Goal: Task Accomplishment & Management: Use online tool/utility

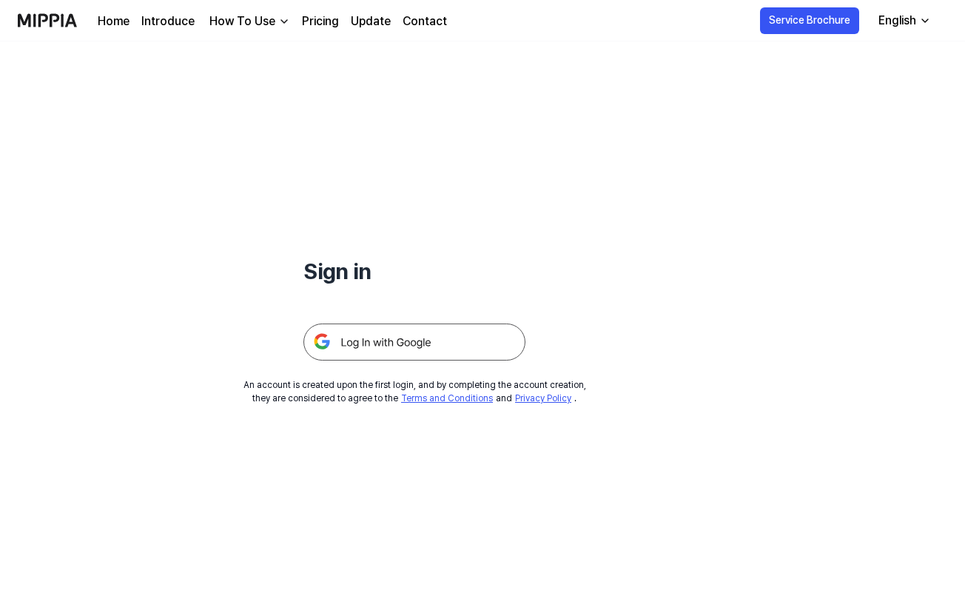
click at [438, 333] on img at bounding box center [414, 341] width 222 height 37
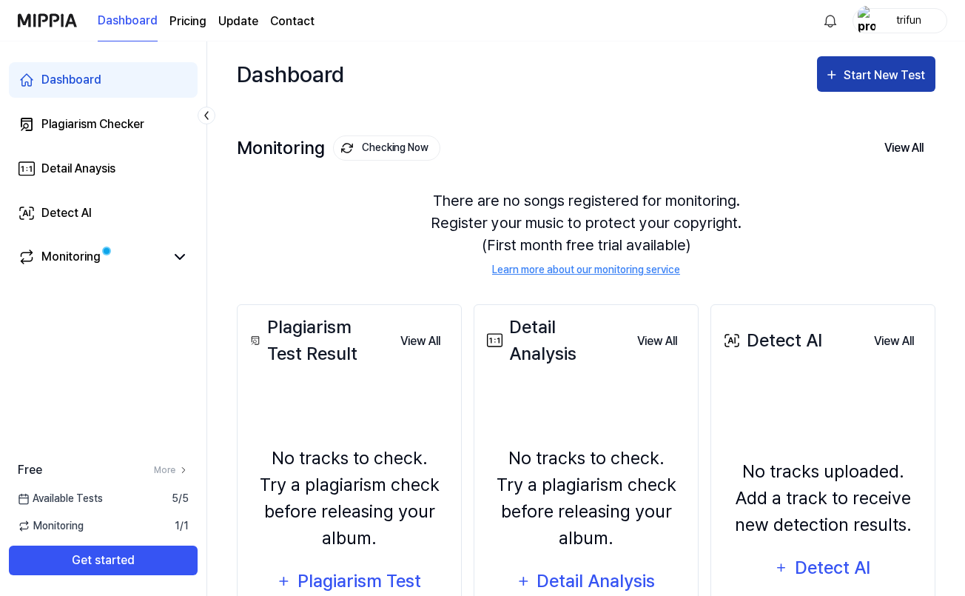
click at [854, 73] on div "Start New Test" at bounding box center [886, 75] width 84 height 19
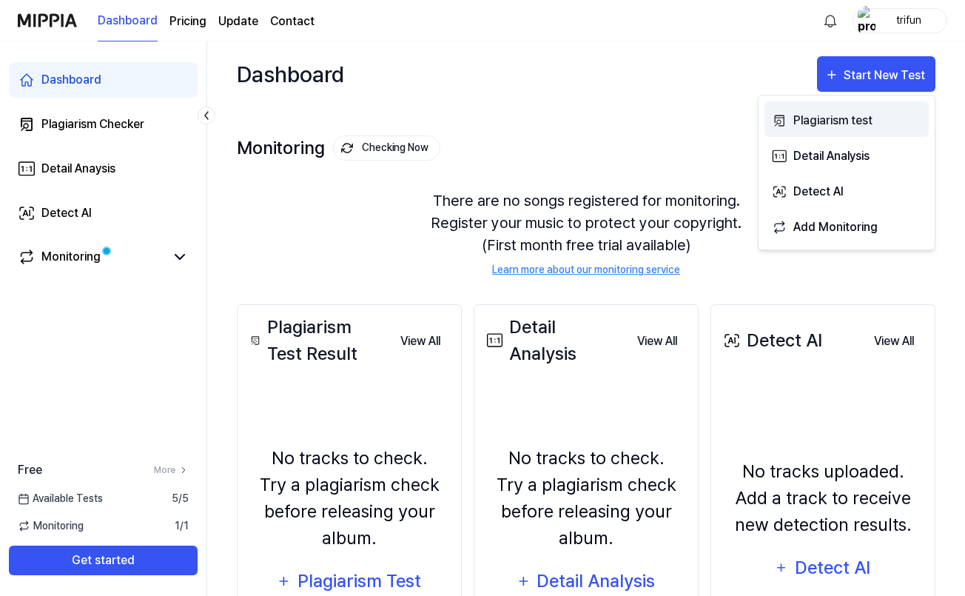
click at [824, 124] on div "Plagiarism test" at bounding box center [857, 120] width 129 height 19
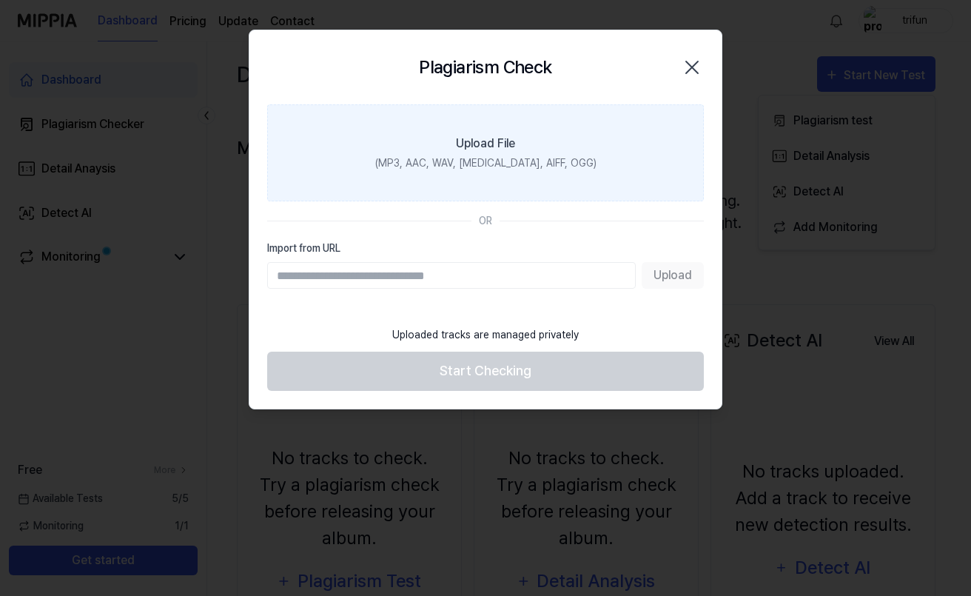
click at [519, 144] on label "Upload File (MP3, AAC, WAV, [MEDICAL_DATA], AIFF, OGG)" at bounding box center [485, 152] width 437 height 97
click at [0, 0] on input "Upload File (MP3, AAC, WAV, [MEDICAL_DATA], AIFF, OGG)" at bounding box center [0, 0] width 0 height 0
click at [495, 166] on div "(MP3, AAC, WAV, [MEDICAL_DATA], AIFF, OGG)" at bounding box center [485, 163] width 221 height 16
click at [0, 0] on input "Upload File (MP3, AAC, WAV, [MEDICAL_DATA], AIFF, OGG)" at bounding box center [0, 0] width 0 height 0
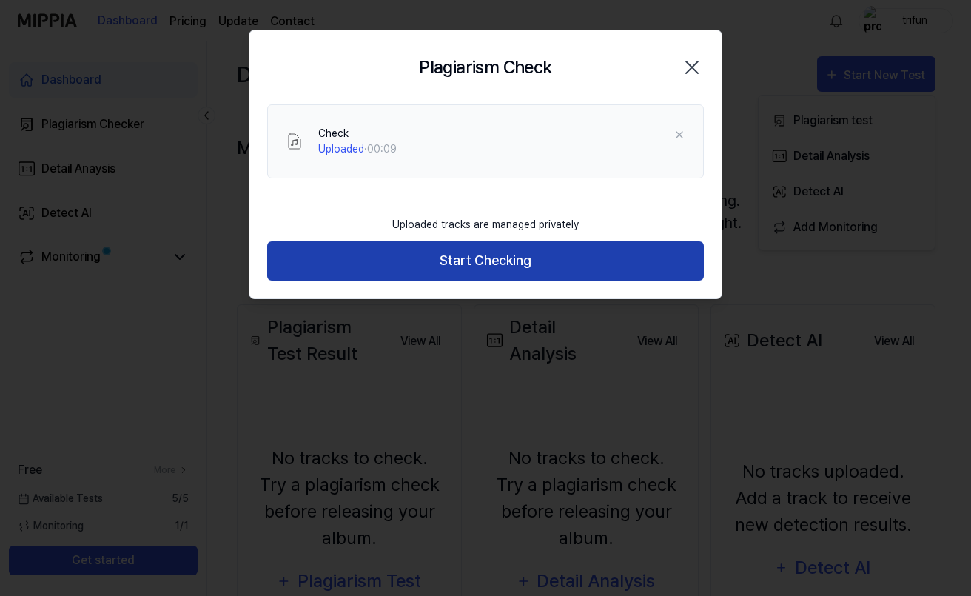
click at [473, 263] on button "Start Checking" at bounding box center [485, 260] width 437 height 39
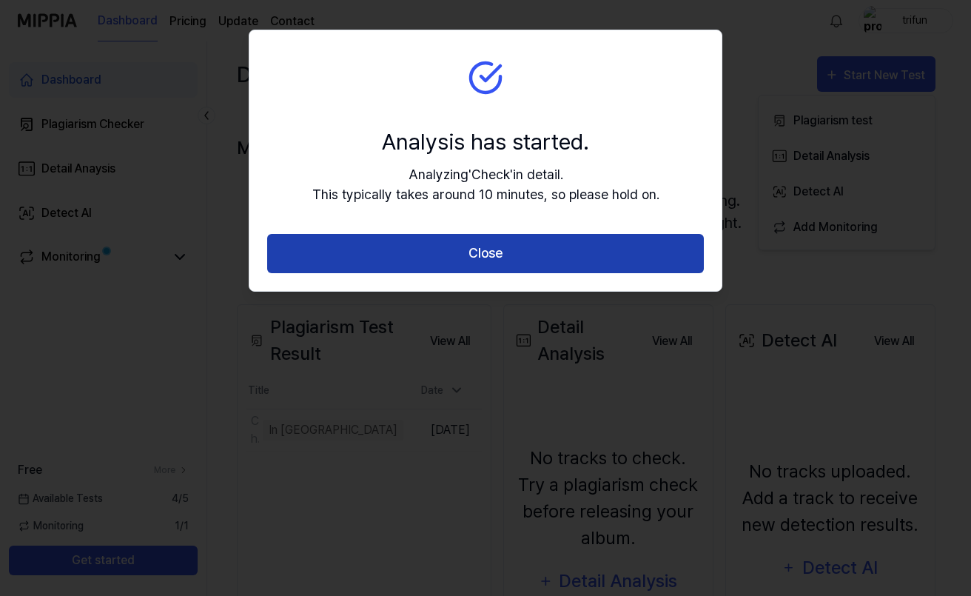
click at [473, 262] on button "Close" at bounding box center [485, 253] width 437 height 39
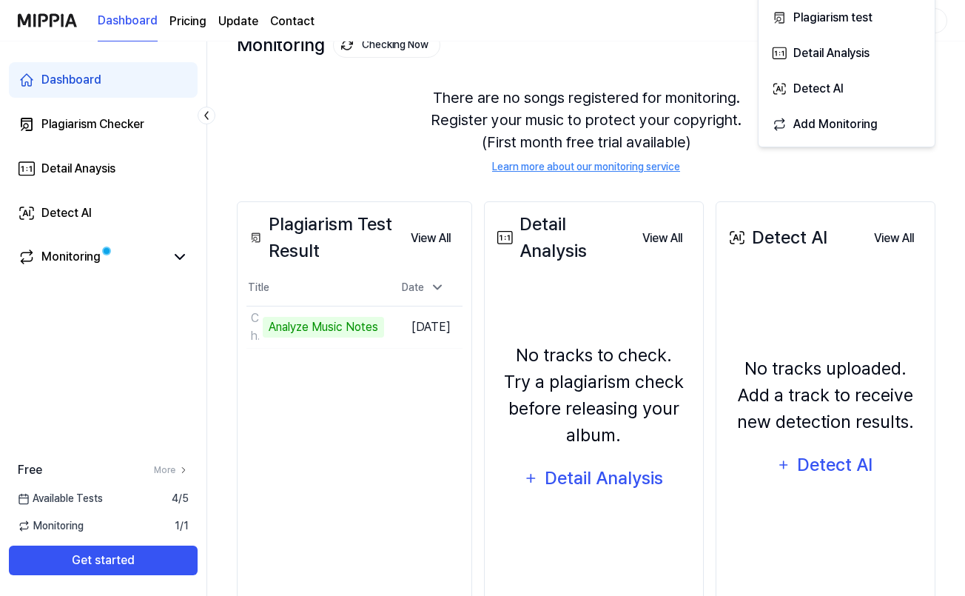
scroll to position [112, 0]
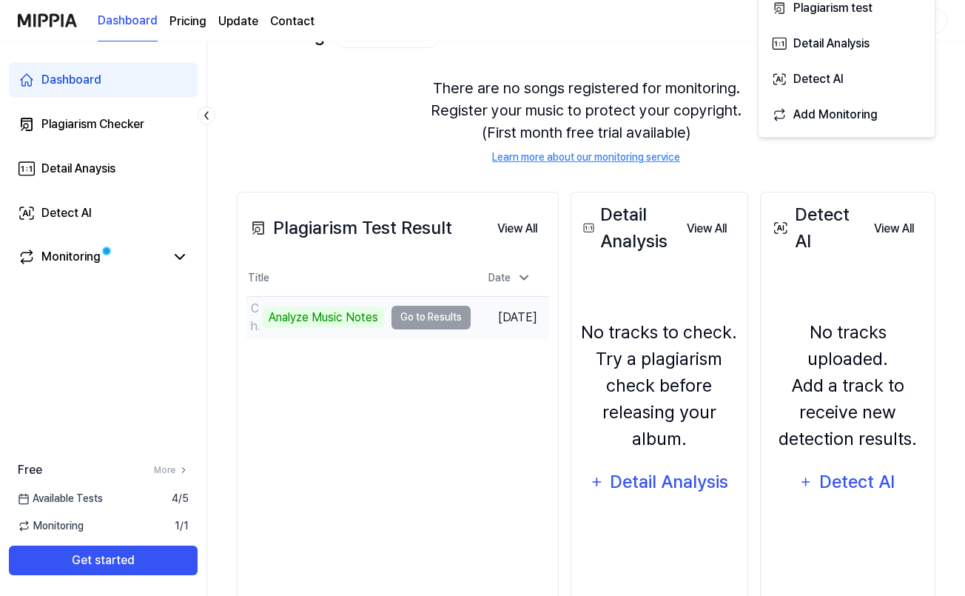
click at [434, 306] on td "Check Analyze Music Notes Go to Results" at bounding box center [358, 317] width 224 height 41
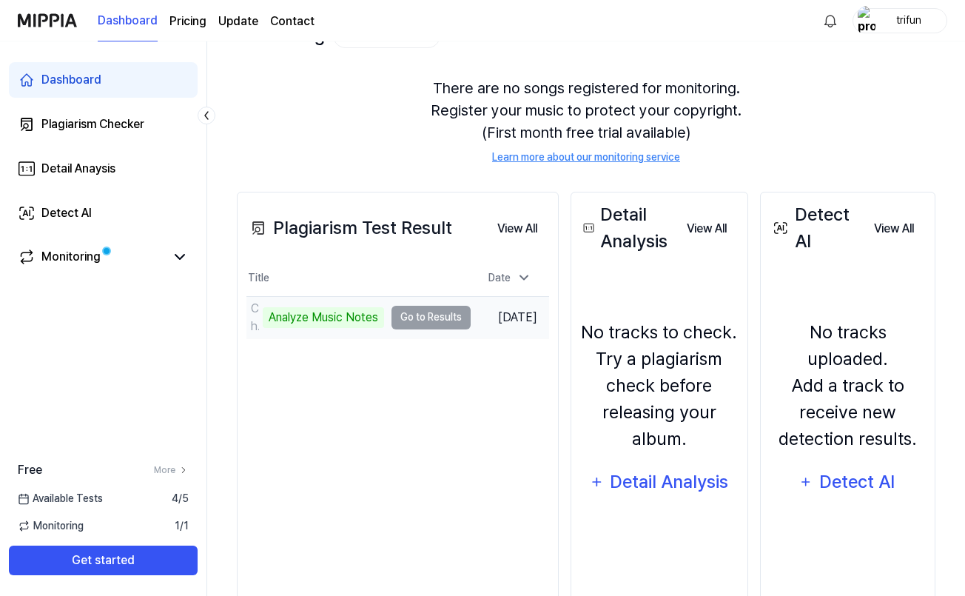
click at [428, 317] on td "Check Analyze Music Notes Go to Results" at bounding box center [358, 317] width 224 height 41
click at [430, 317] on td "Check Analyze Music Notes Go to Results" at bounding box center [358, 317] width 224 height 41
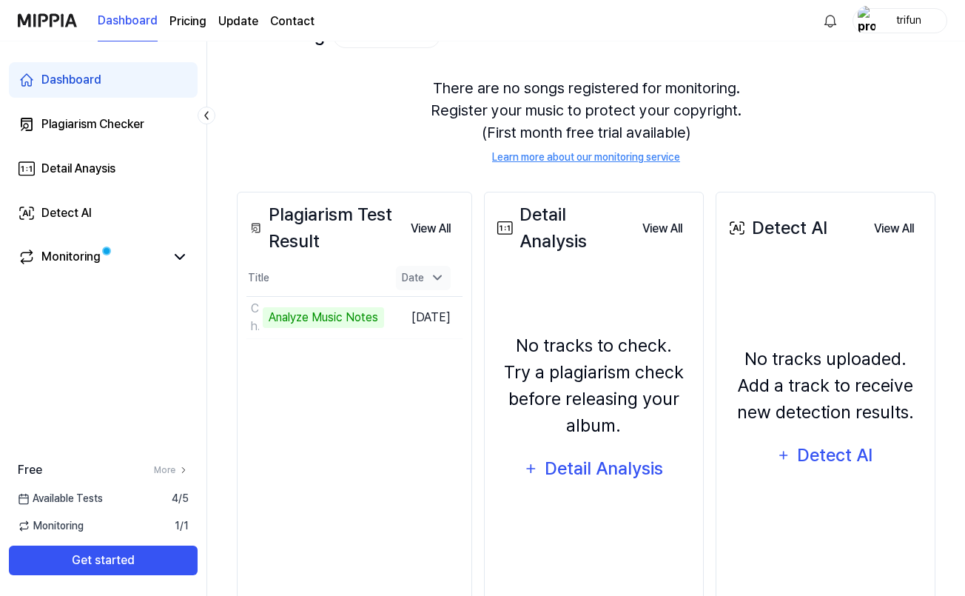
click at [445, 281] on icon at bounding box center [437, 277] width 15 height 15
click at [454, 221] on button "View All" at bounding box center [431, 229] width 64 height 30
click at [430, 227] on button "View All" at bounding box center [431, 229] width 64 height 30
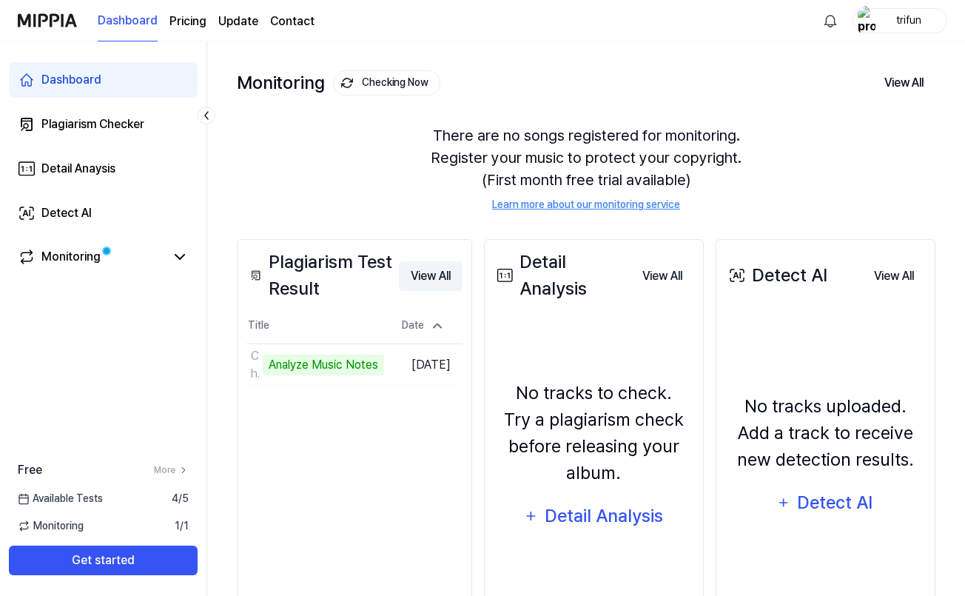
scroll to position [64, 0]
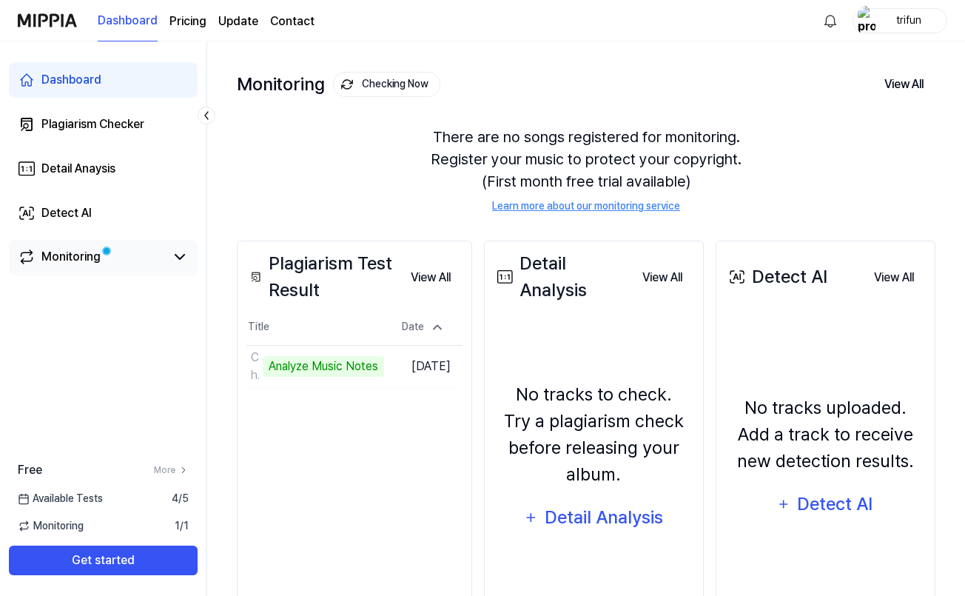
click at [75, 264] on div "Monitoring" at bounding box center [70, 257] width 59 height 18
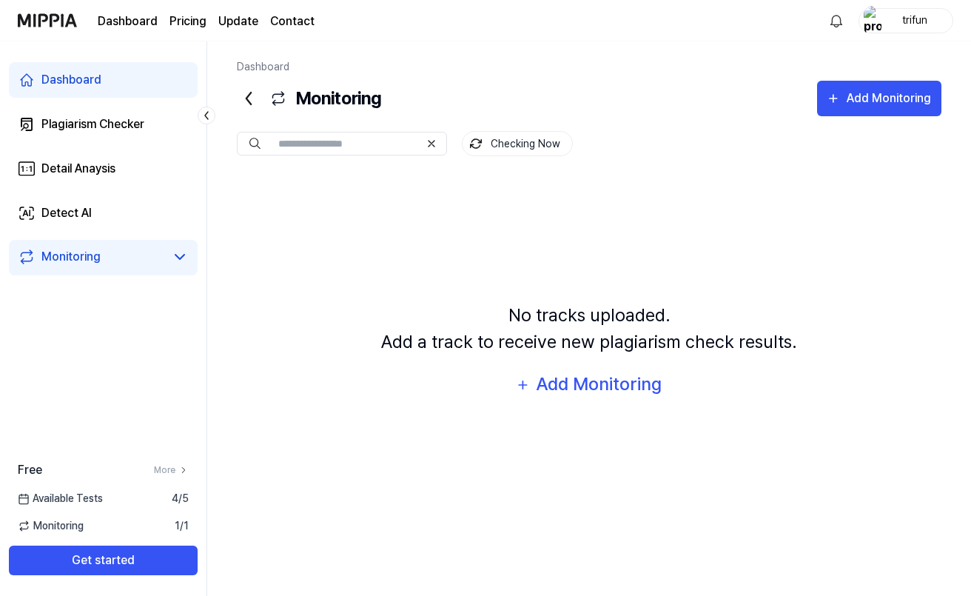
click at [55, 513] on div "Free More Available Tests 4 / 5 Monitoring 1 / 1 Get started" at bounding box center [103, 518] width 206 height 114
click at [65, 501] on span "Available Tests" at bounding box center [60, 499] width 85 height 16
click at [59, 110] on link "Plagiarism Checker" at bounding box center [103, 125] width 189 height 36
click at [87, 125] on div "Plagiarism Checker" at bounding box center [92, 124] width 103 height 18
click at [203, 114] on icon at bounding box center [206, 115] width 15 height 15
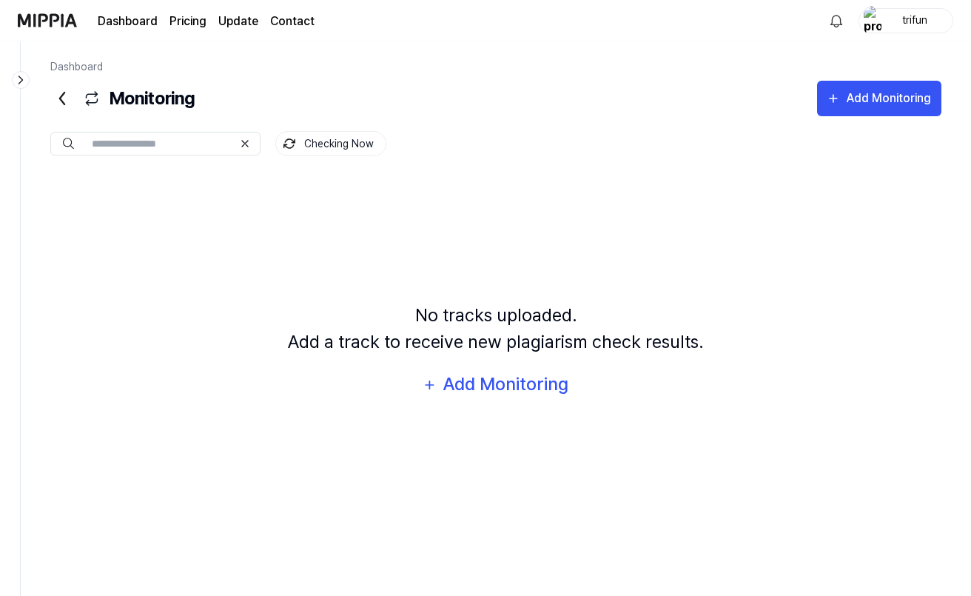
click at [61, 98] on icon at bounding box center [62, 99] width 4 height 12
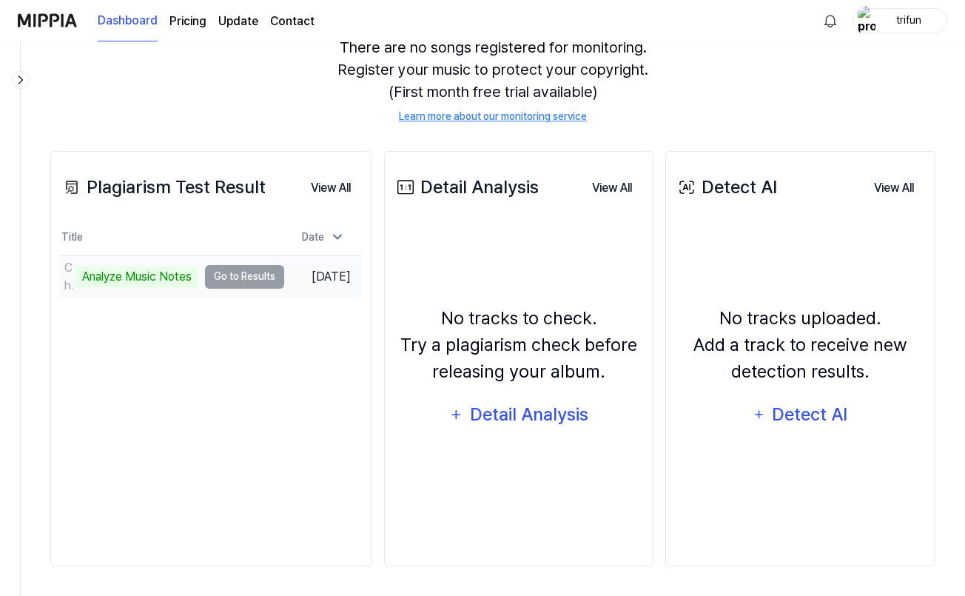
scroll to position [153, 0]
click at [241, 278] on td "Check Analyze Music Notes Go to Results" at bounding box center [172, 276] width 224 height 41
click at [158, 279] on div "Analyze Music Notes" at bounding box center [136, 276] width 121 height 21
click at [175, 274] on div "Analyze Music Notes" at bounding box center [136, 276] width 121 height 21
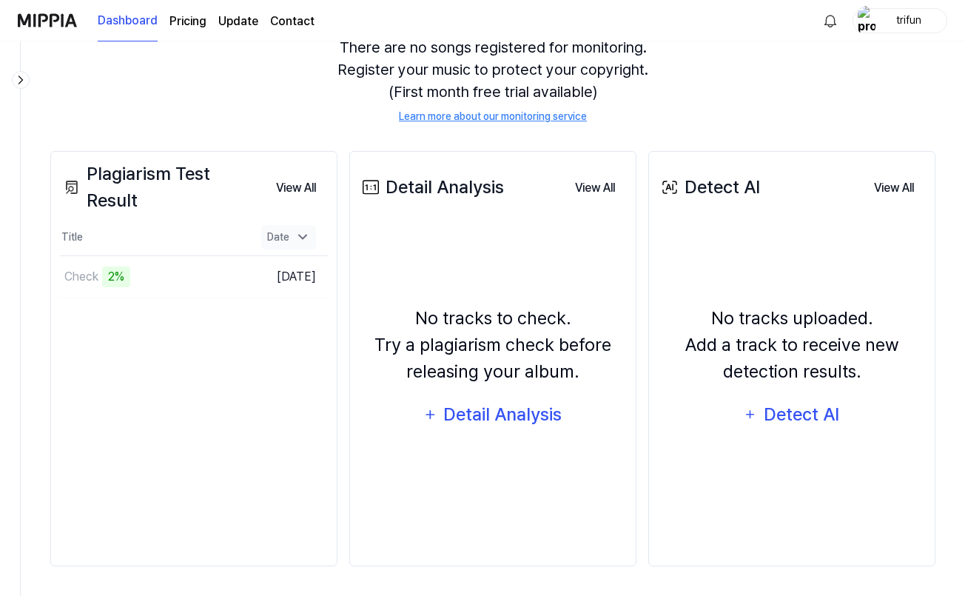
click at [287, 242] on div "Date" at bounding box center [288, 237] width 55 height 24
click at [89, 269] on div "Check" at bounding box center [81, 277] width 34 height 18
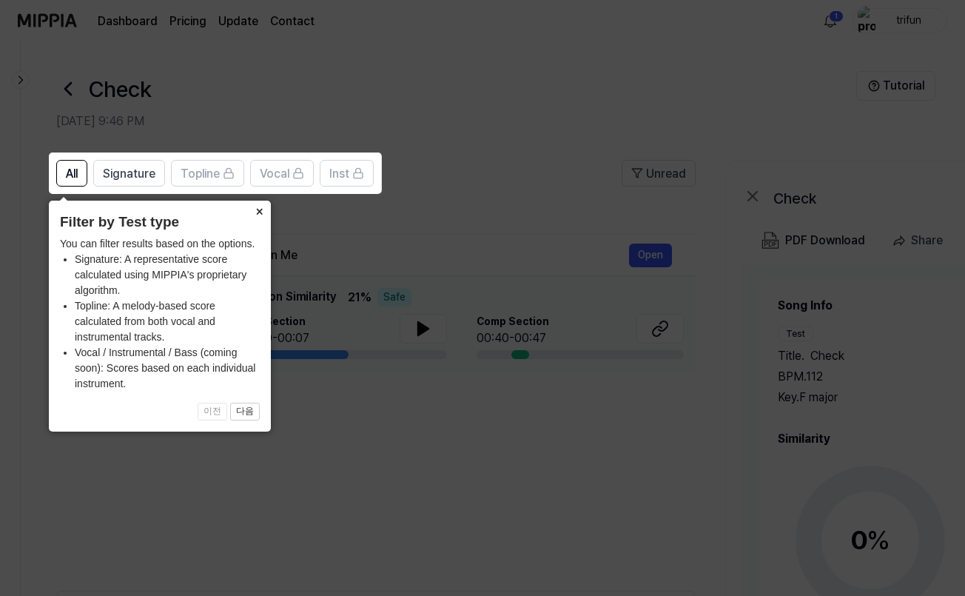
click at [263, 215] on button "×" at bounding box center [259, 211] width 24 height 21
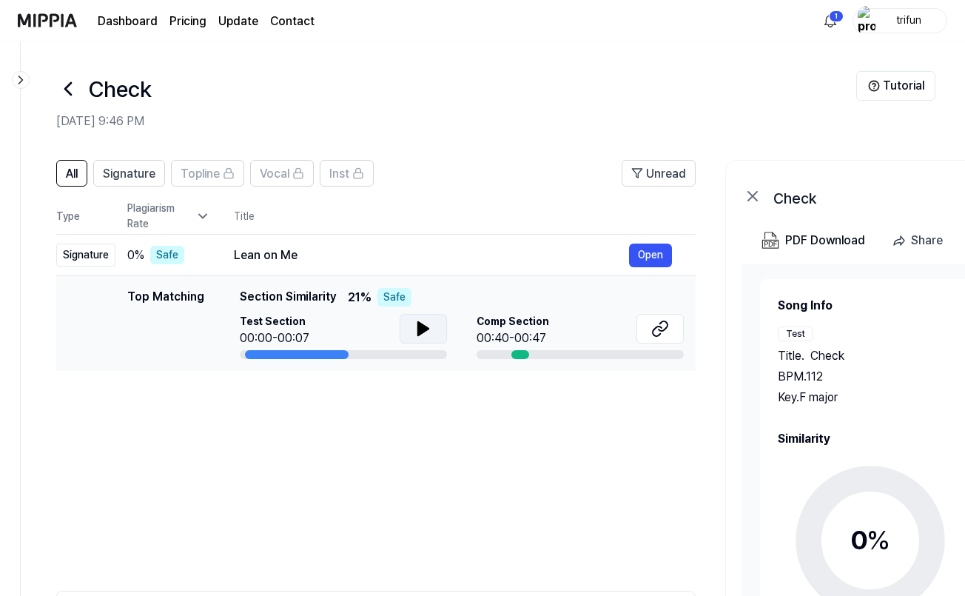
click at [420, 326] on icon at bounding box center [423, 328] width 10 height 13
click at [642, 255] on button "Open" at bounding box center [650, 255] width 43 height 24
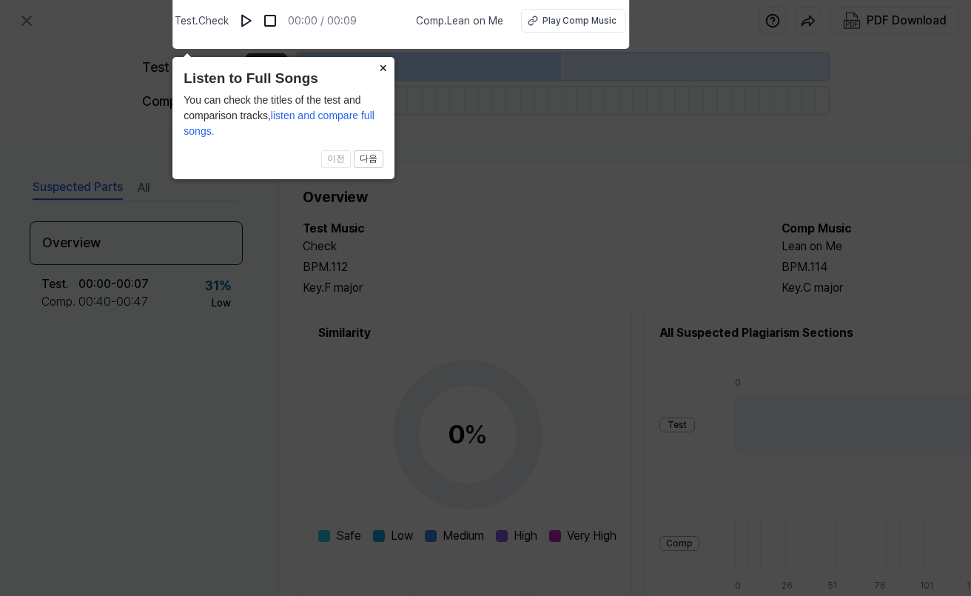
click at [384, 64] on button "×" at bounding box center [383, 67] width 24 height 21
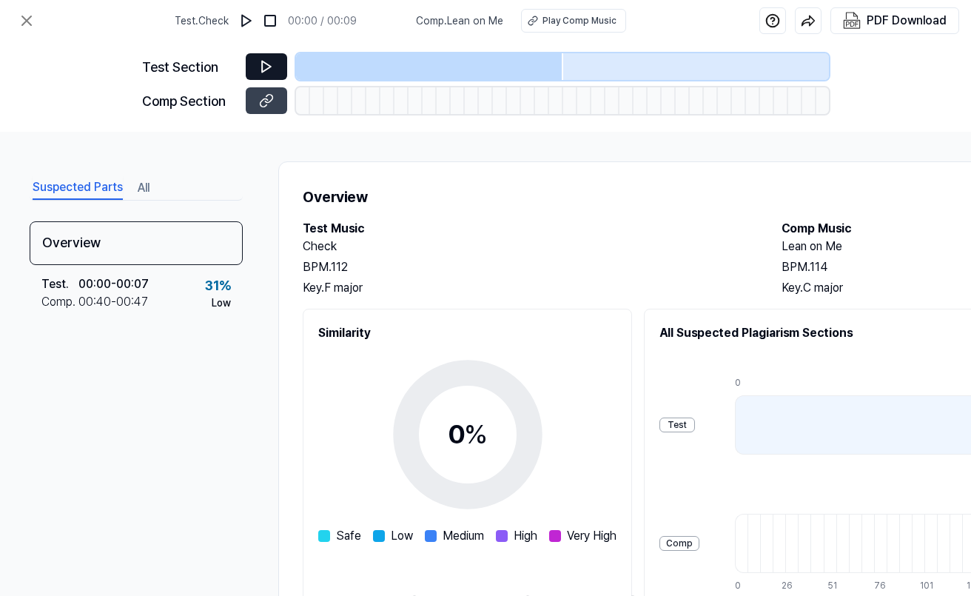
click at [276, 58] on button at bounding box center [266, 66] width 41 height 27
click at [271, 66] on icon at bounding box center [266, 66] width 9 height 11
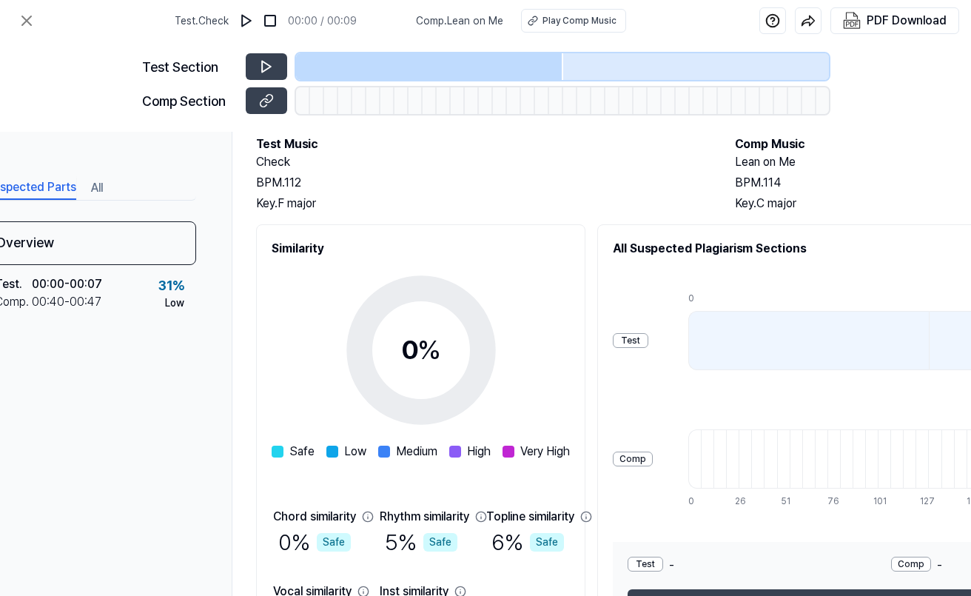
scroll to position [1, 47]
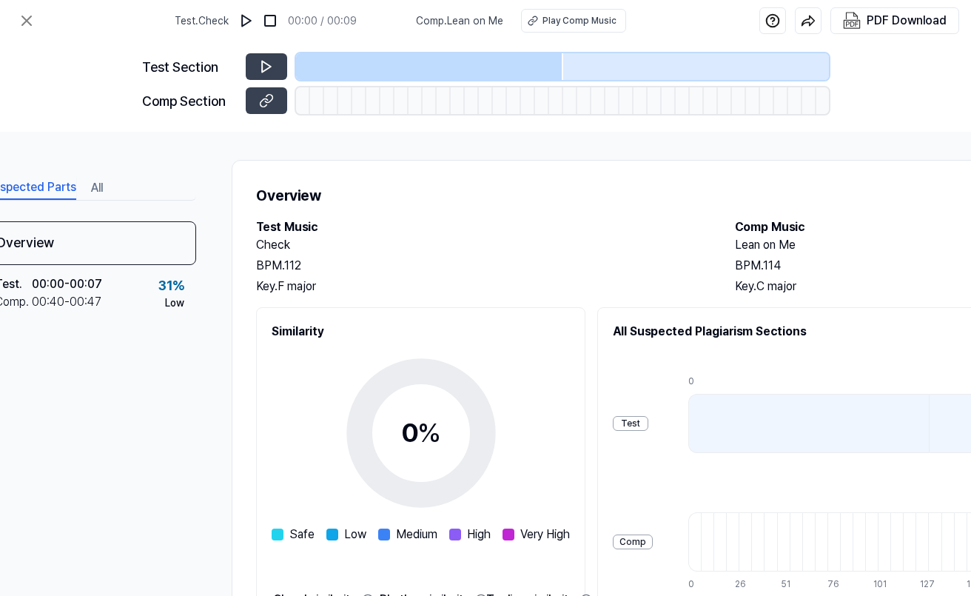
click at [244, 60] on div "Test Section" at bounding box center [485, 66] width 687 height 27
click at [257, 67] on button at bounding box center [266, 66] width 41 height 27
click at [252, 15] on img at bounding box center [246, 20] width 15 height 15
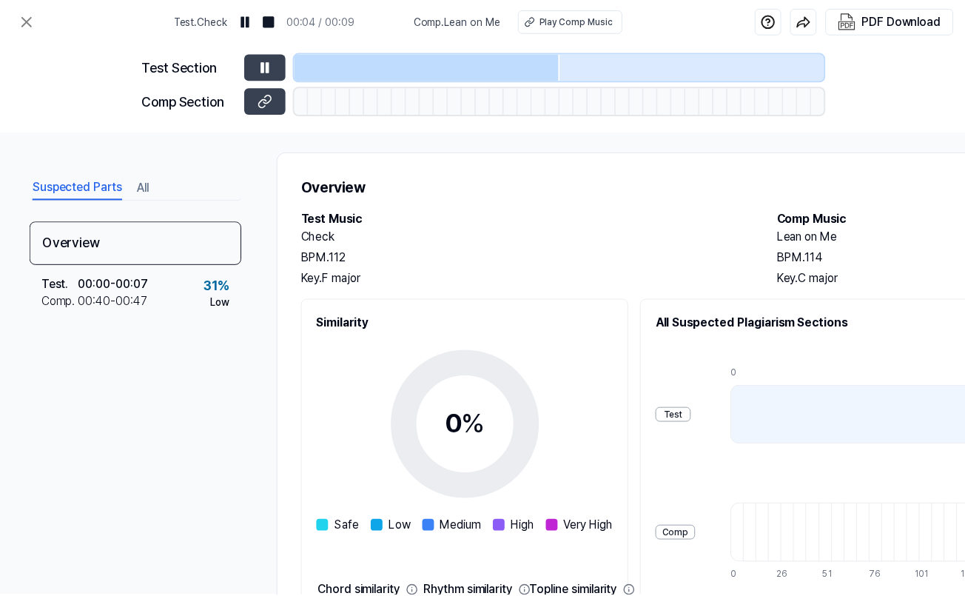
scroll to position [1, 0]
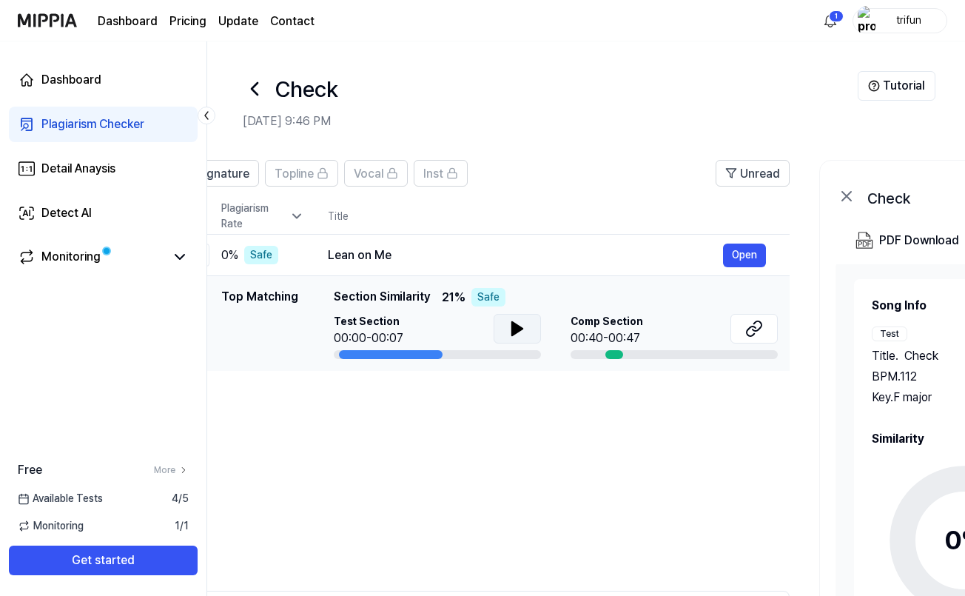
scroll to position [0, 78]
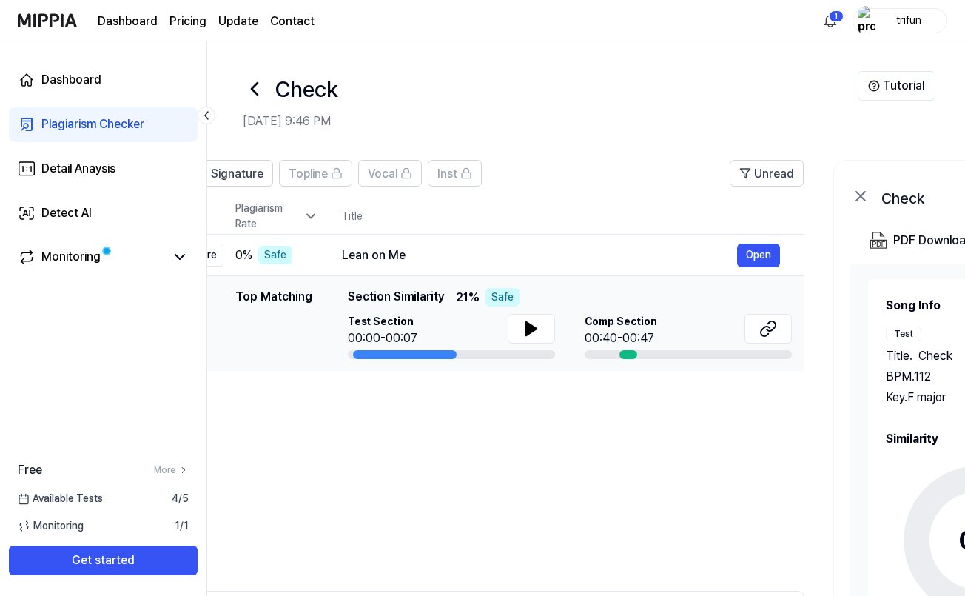
click at [671, 321] on div "Comp Section 00:40-00:47" at bounding box center [688, 330] width 207 height 33
click at [763, 326] on icon at bounding box center [768, 329] width 18 height 18
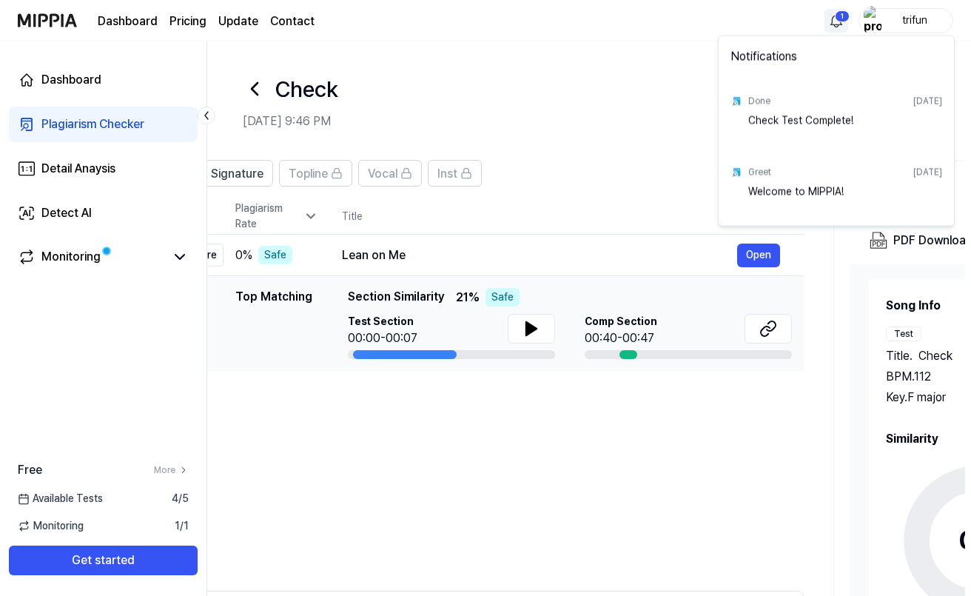
click at [830, 24] on html "Dashboard Pricing Update Contact 1 trifun Dashboard Plagiarism Checker Detail A…" at bounding box center [485, 298] width 971 height 596
click at [830, 24] on html "Dashboard Pricing Update Contact trifun Dashboard Plagiarism Checker Detail Ana…" at bounding box center [485, 298] width 971 height 596
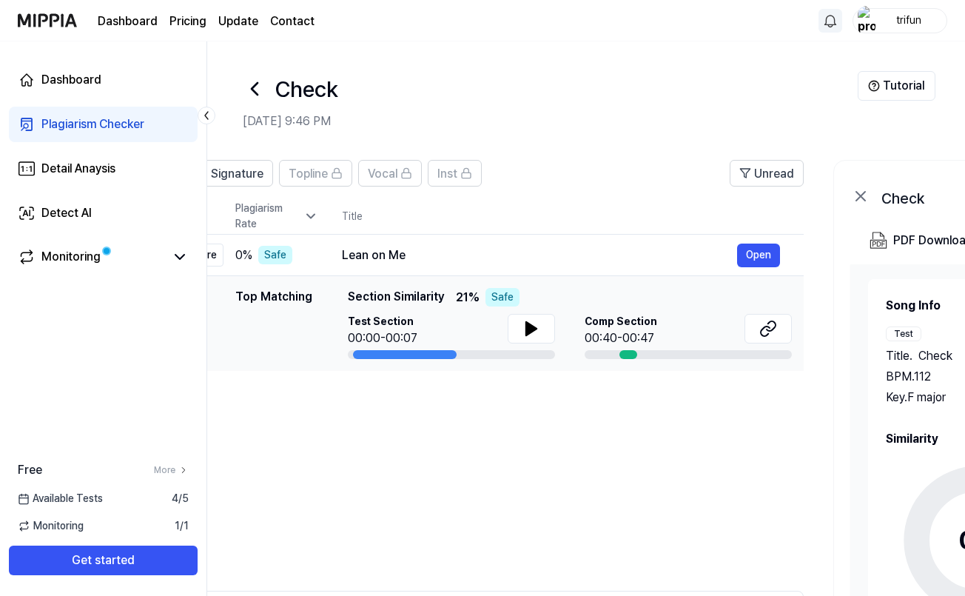
click at [672, 129] on h2 "[DATE] 9:46 PM" at bounding box center [550, 121] width 615 height 18
